Goal: Transaction & Acquisition: Obtain resource

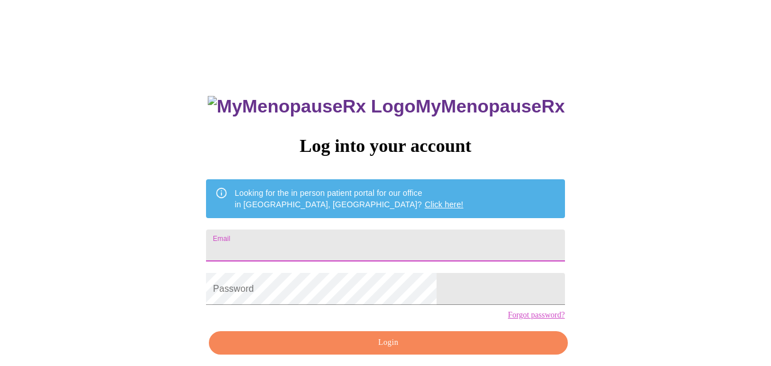
click at [340, 241] on input "Email" at bounding box center [385, 245] width 358 height 32
type input "lisamahoney420@gmail.com"
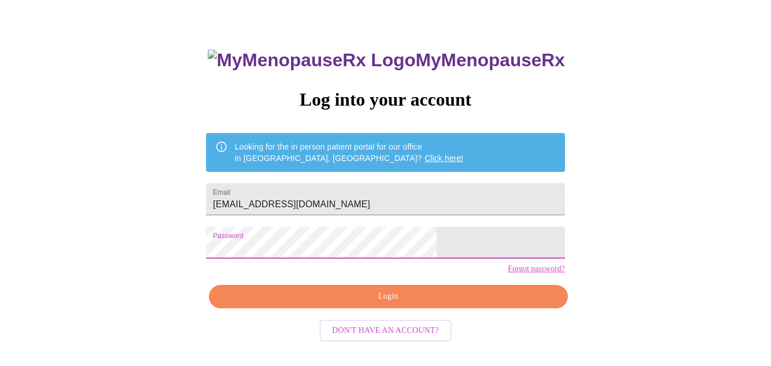
scroll to position [48, 0]
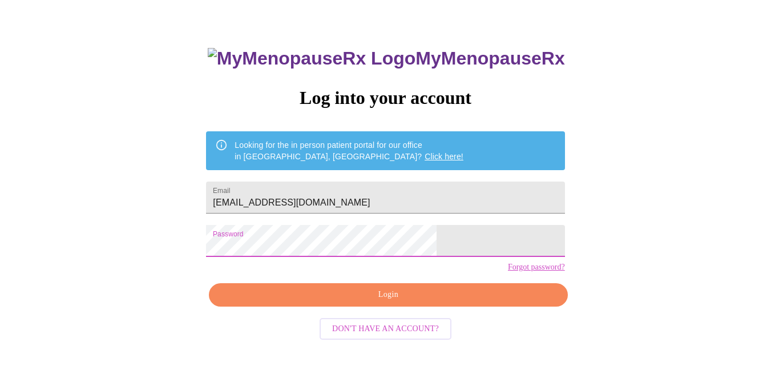
click at [394, 302] on span "Login" at bounding box center [388, 295] width 332 height 14
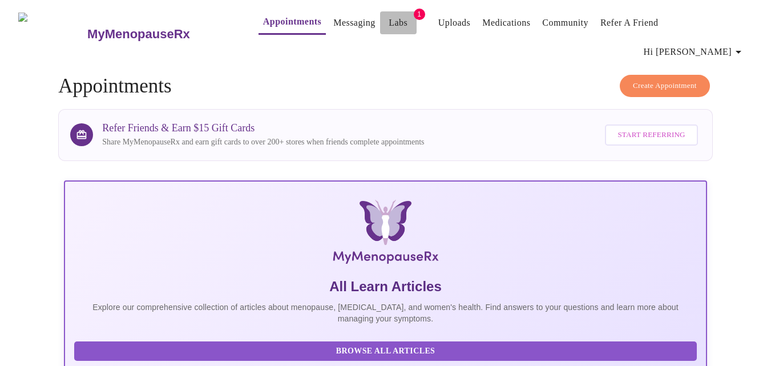
click at [389, 23] on link "Labs" at bounding box center [398, 23] width 19 height 16
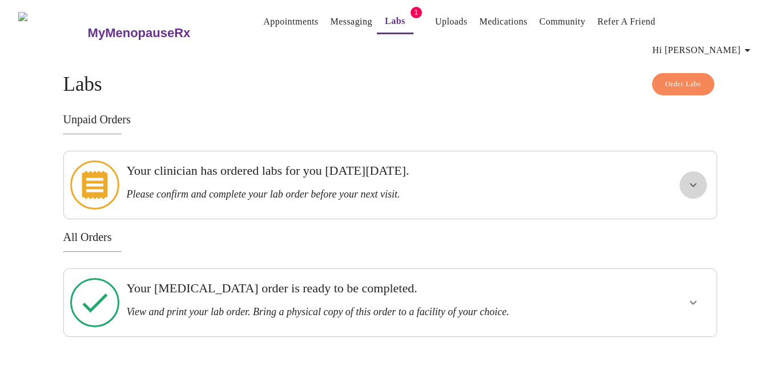
click at [692, 178] on icon "show more" at bounding box center [693, 185] width 14 height 14
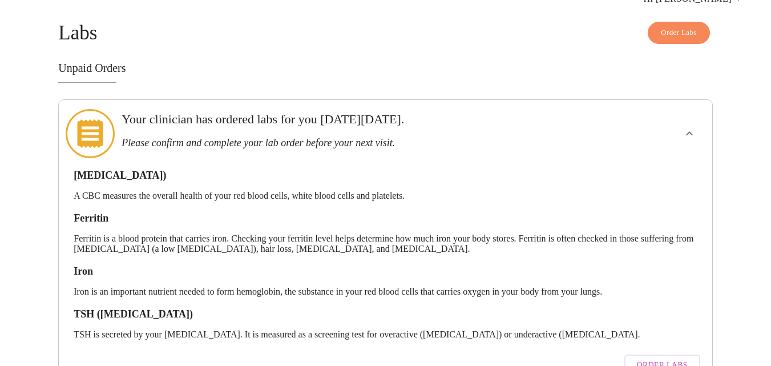
scroll to position [114, 0]
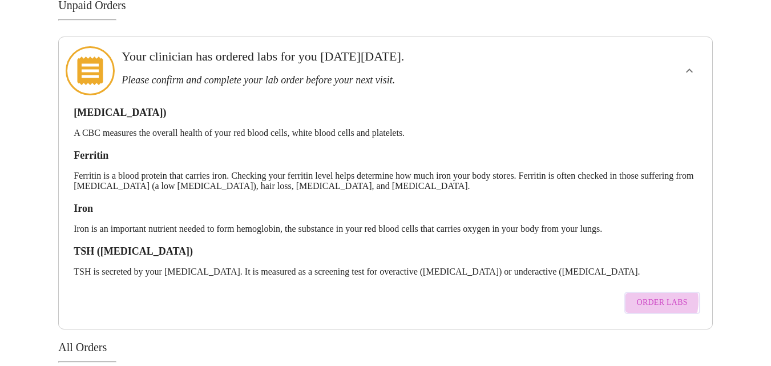
click at [649, 296] on span "Order Labs" at bounding box center [662, 303] width 51 height 14
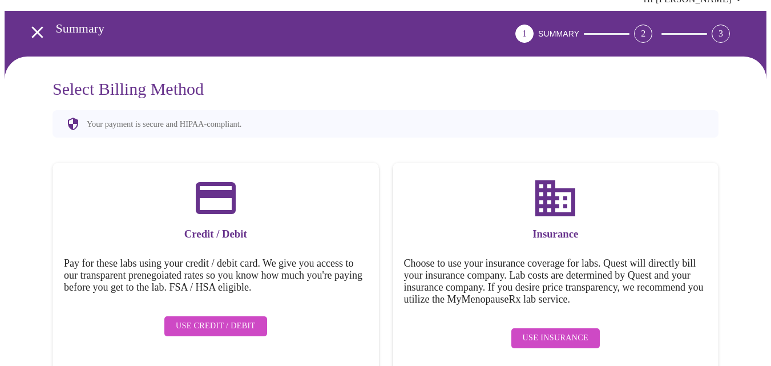
scroll to position [51, 0]
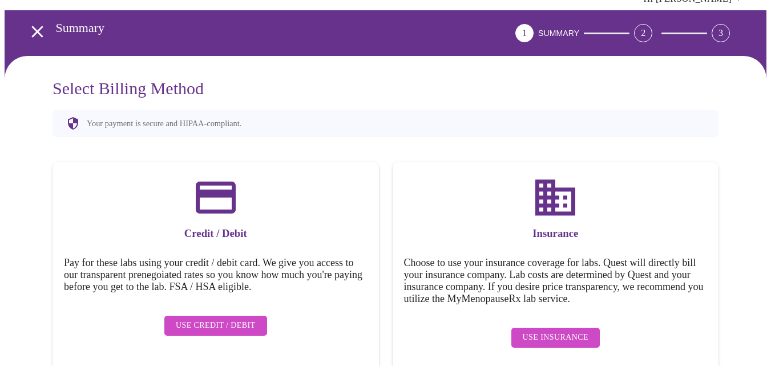
click at [563, 331] on span "Use Insurance" at bounding box center [556, 338] width 66 height 14
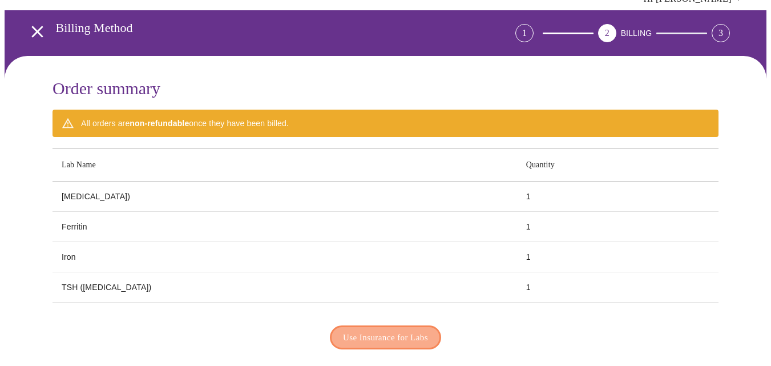
click at [356, 330] on span "Use Insurance for Labs" at bounding box center [385, 337] width 85 height 15
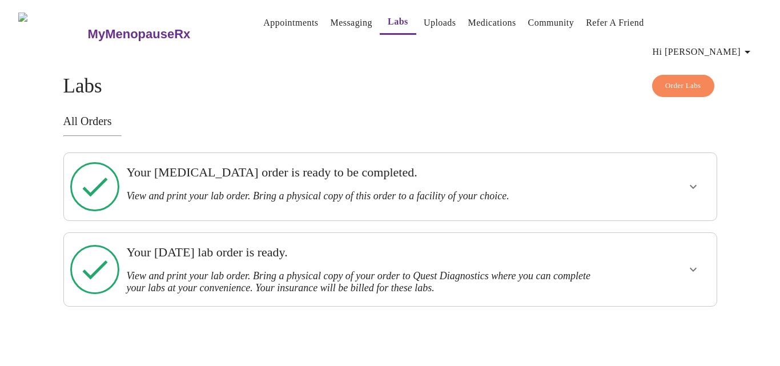
click at [670, 244] on div at bounding box center [658, 269] width 107 height 64
click at [687, 263] on icon "show more" at bounding box center [693, 270] width 14 height 14
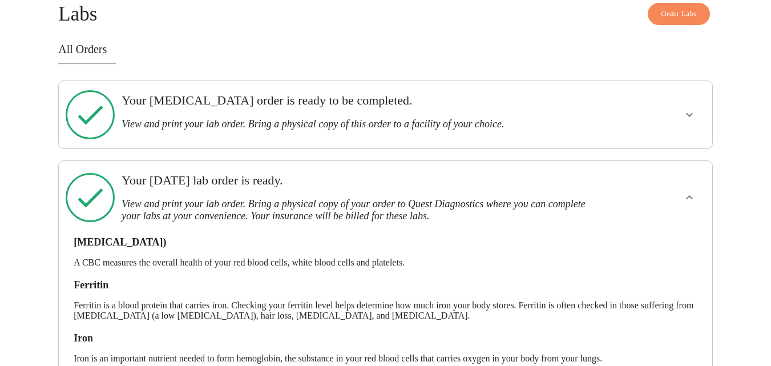
scroll to position [146, 0]
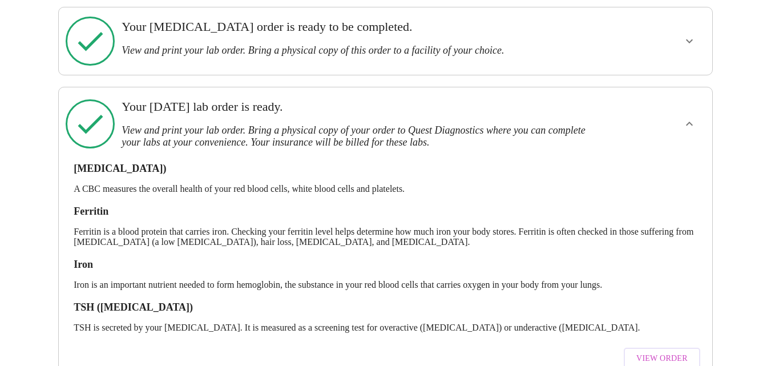
click at [666, 352] on span "View Order" at bounding box center [661, 359] width 51 height 14
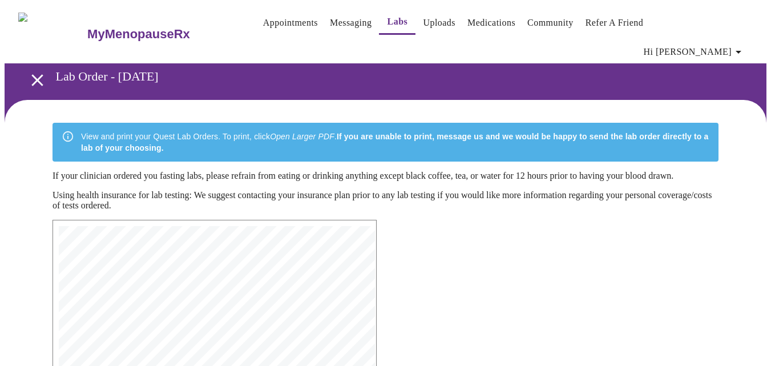
scroll to position [318, 0]
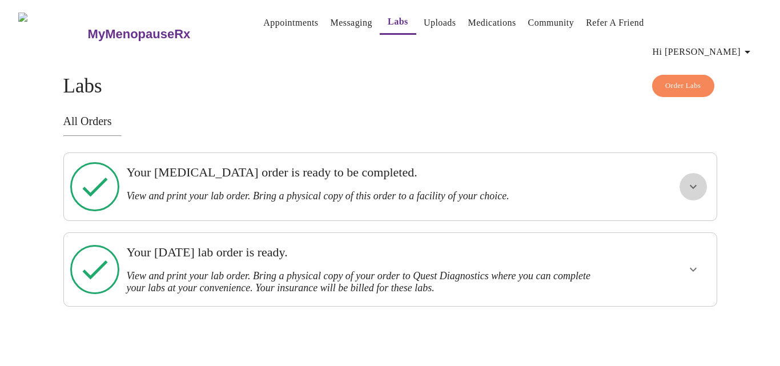
click at [698, 180] on icon "show more" at bounding box center [693, 187] width 14 height 14
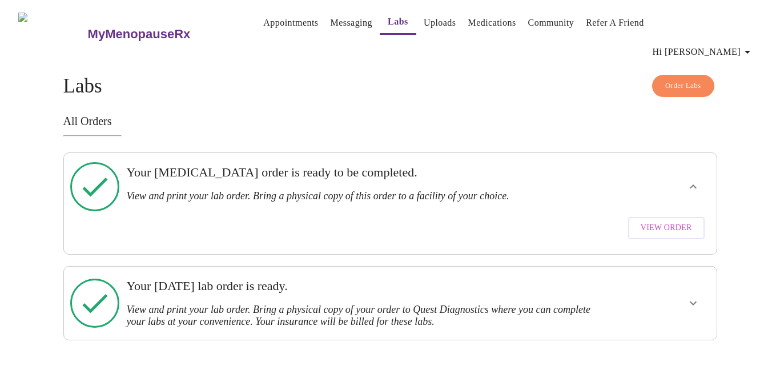
click at [660, 221] on span "View Order" at bounding box center [665, 228] width 51 height 14
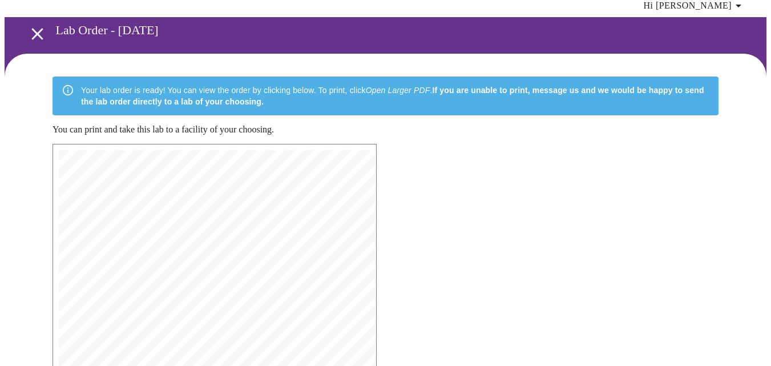
scroll to position [171, 0]
